Goal: Navigation & Orientation: Find specific page/section

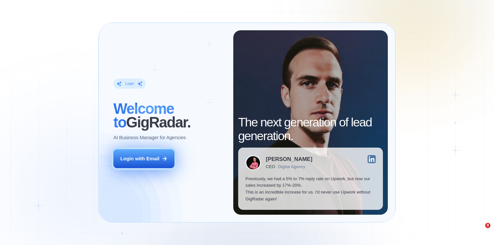
click at [151, 163] on button "Login with Email" at bounding box center [143, 159] width 61 height 19
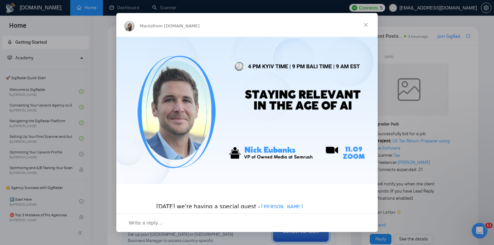
click at [369, 23] on span "Close" at bounding box center [366, 25] width 24 height 24
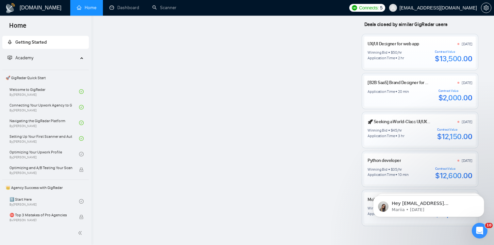
scroll to position [559, 0]
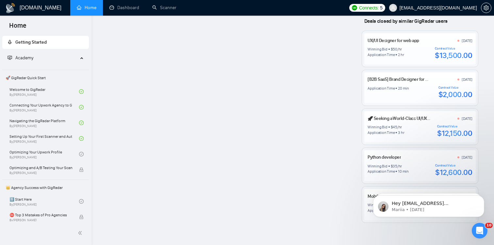
click at [421, 169] on div "Winning Bid $ 35 /hr Application Time 10 min Contract Value $12,600.00" at bounding box center [419, 171] width 104 height 14
click at [392, 155] on link "Python developer" at bounding box center [383, 158] width 33 height 6
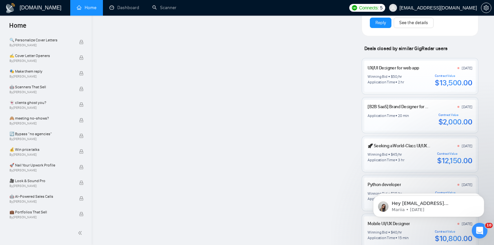
scroll to position [0, 0]
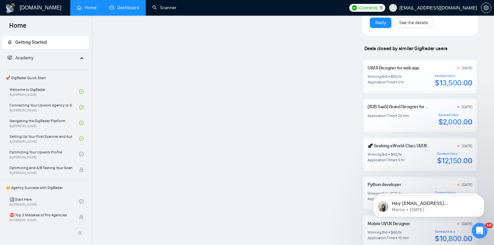
click at [121, 5] on link "Dashboard" at bounding box center [124, 8] width 30 height 6
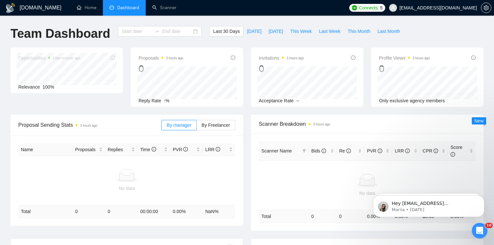
type input "2025-08-16"
type input "2025-09-15"
